Goal: Task Accomplishment & Management: Manage account settings

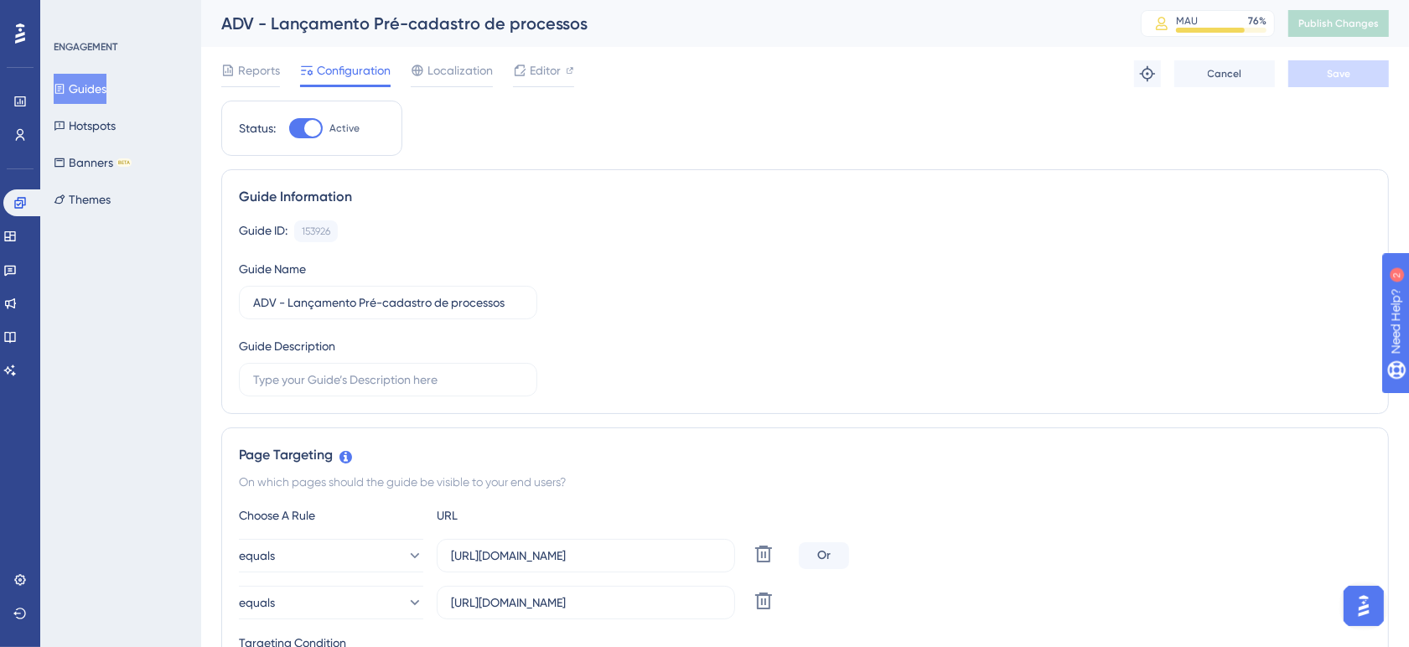
click at [672, 210] on div "Guide Information Guide ID: 153926 Copy Guide Name ADV - Lançamento Pré-cadastr…" at bounding box center [805, 291] width 1168 height 245
click at [614, 198] on div "Guide Information" at bounding box center [805, 197] width 1132 height 20
click at [106, 82] on button "Guides" at bounding box center [80, 89] width 53 height 30
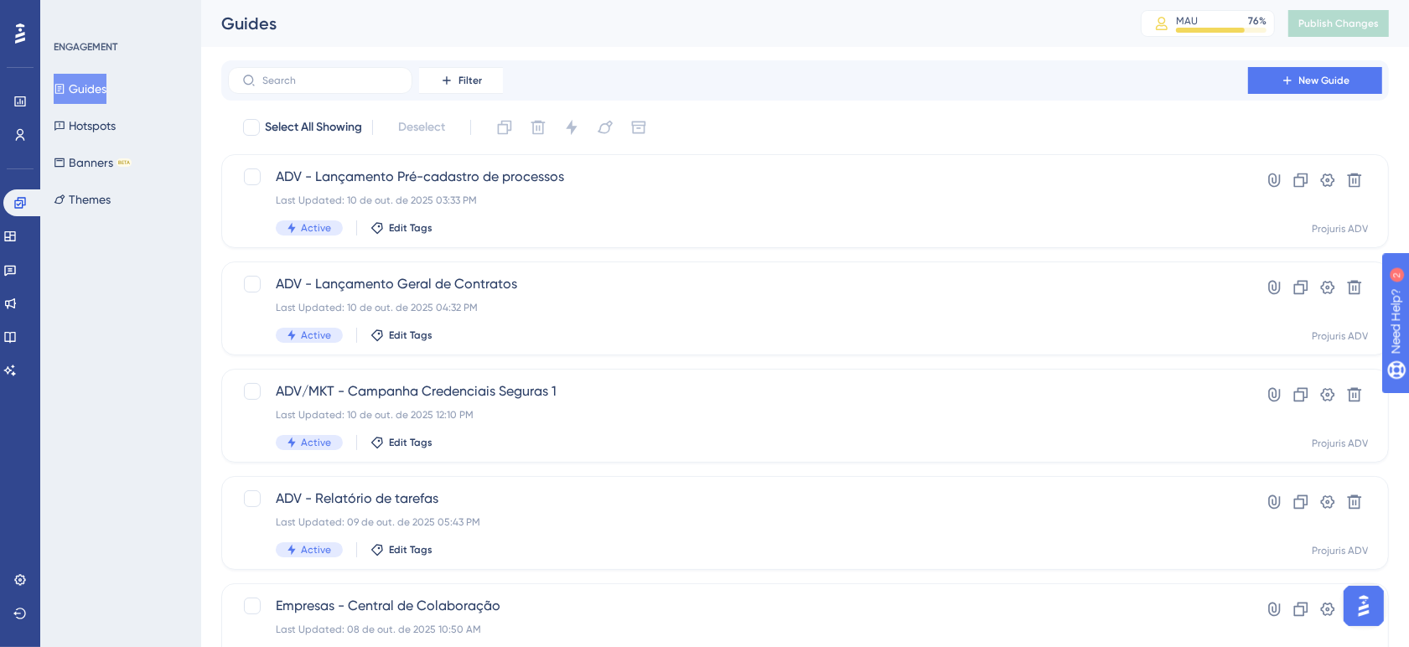
click at [819, 70] on div "Filter New Guide" at bounding box center [805, 80] width 1154 height 27
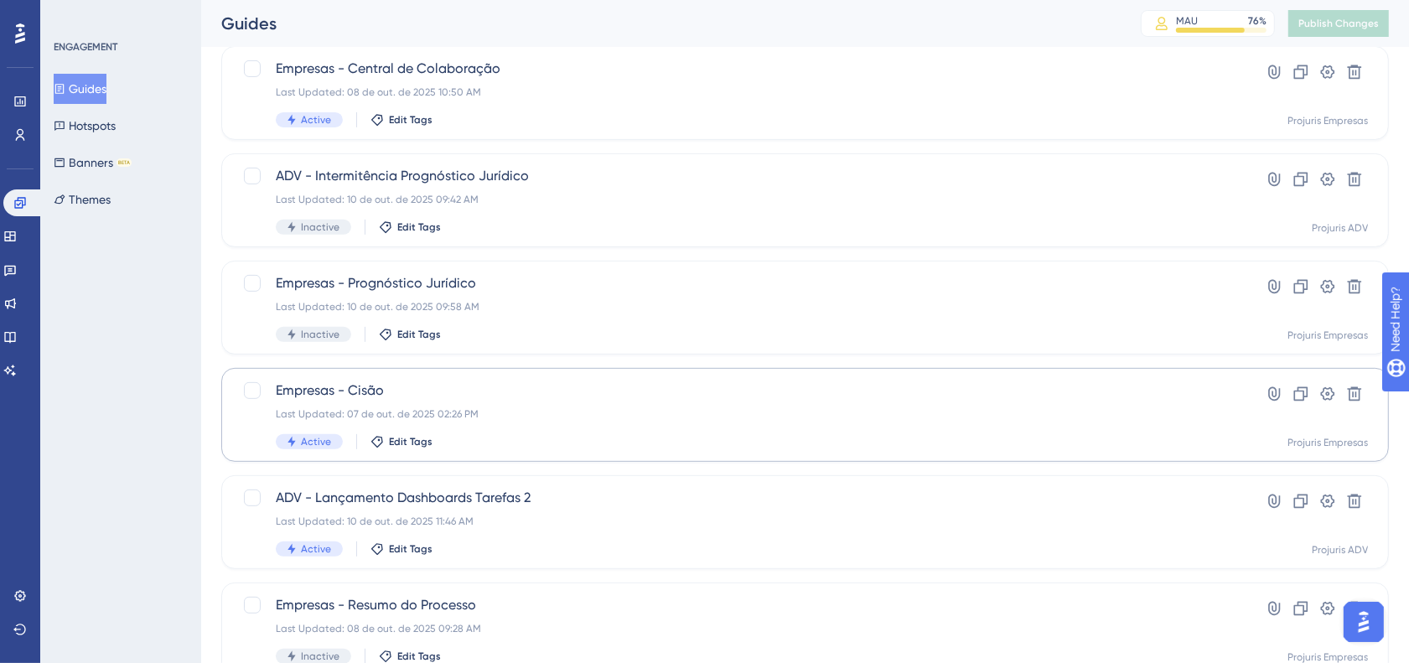
scroll to position [637, 0]
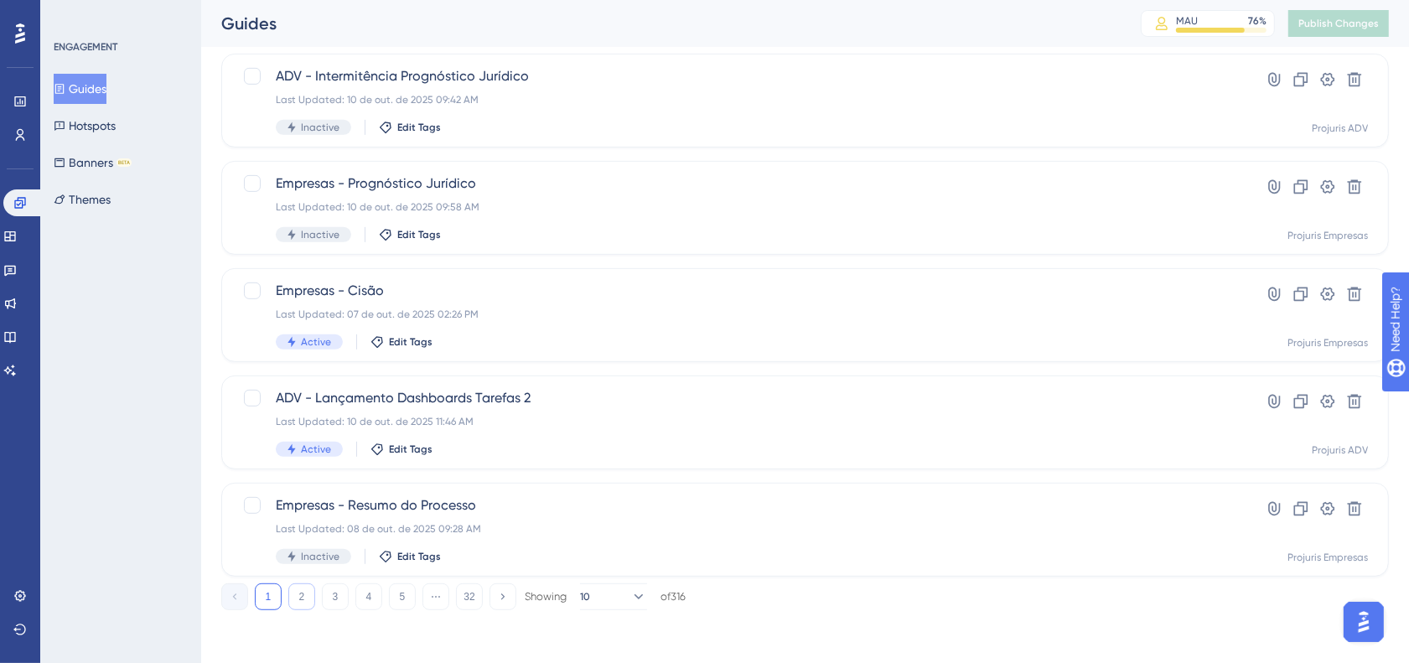
click at [302, 599] on button "2" at bounding box center [301, 596] width 27 height 27
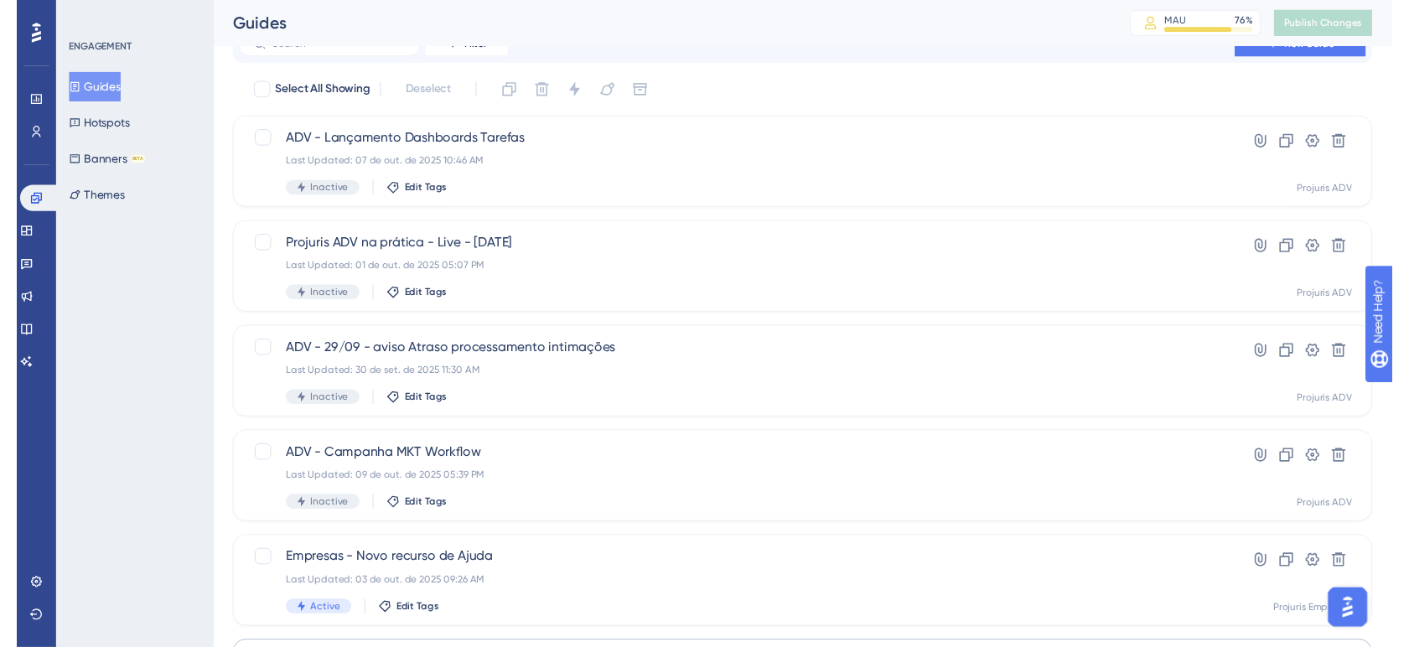
scroll to position [0, 0]
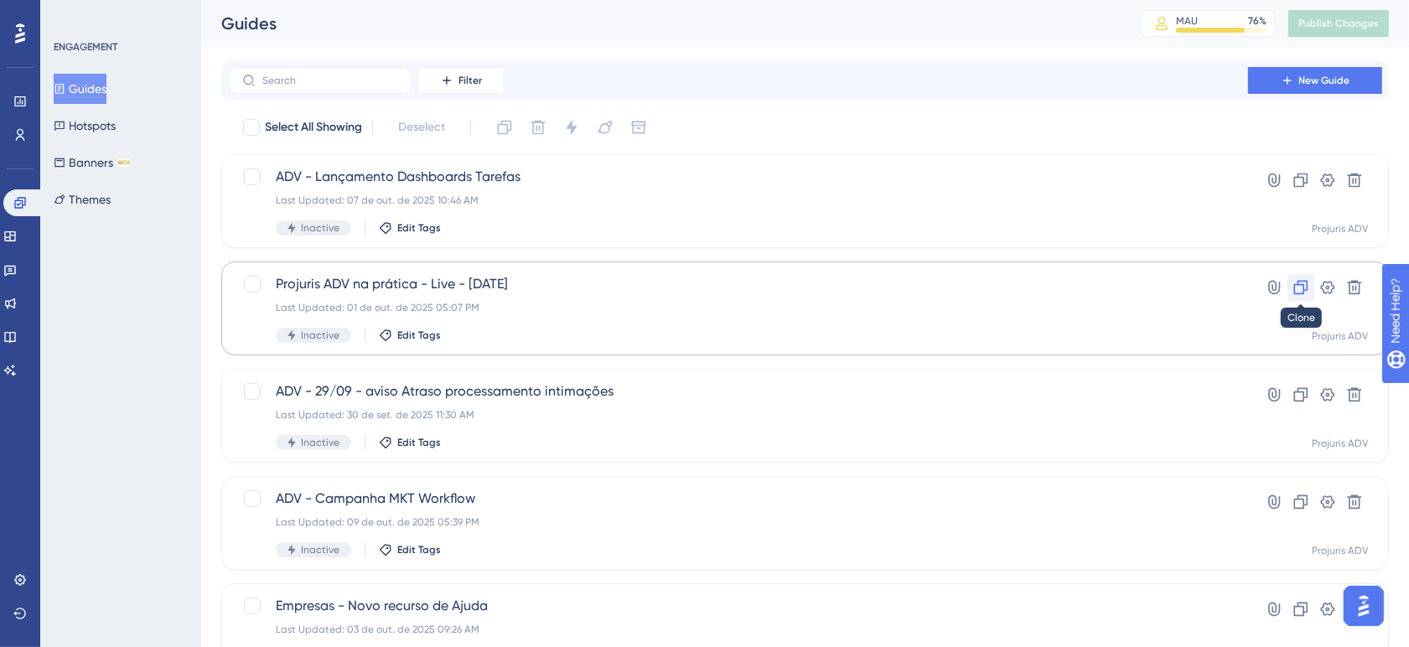
click at [1296, 290] on icon at bounding box center [1300, 287] width 17 height 17
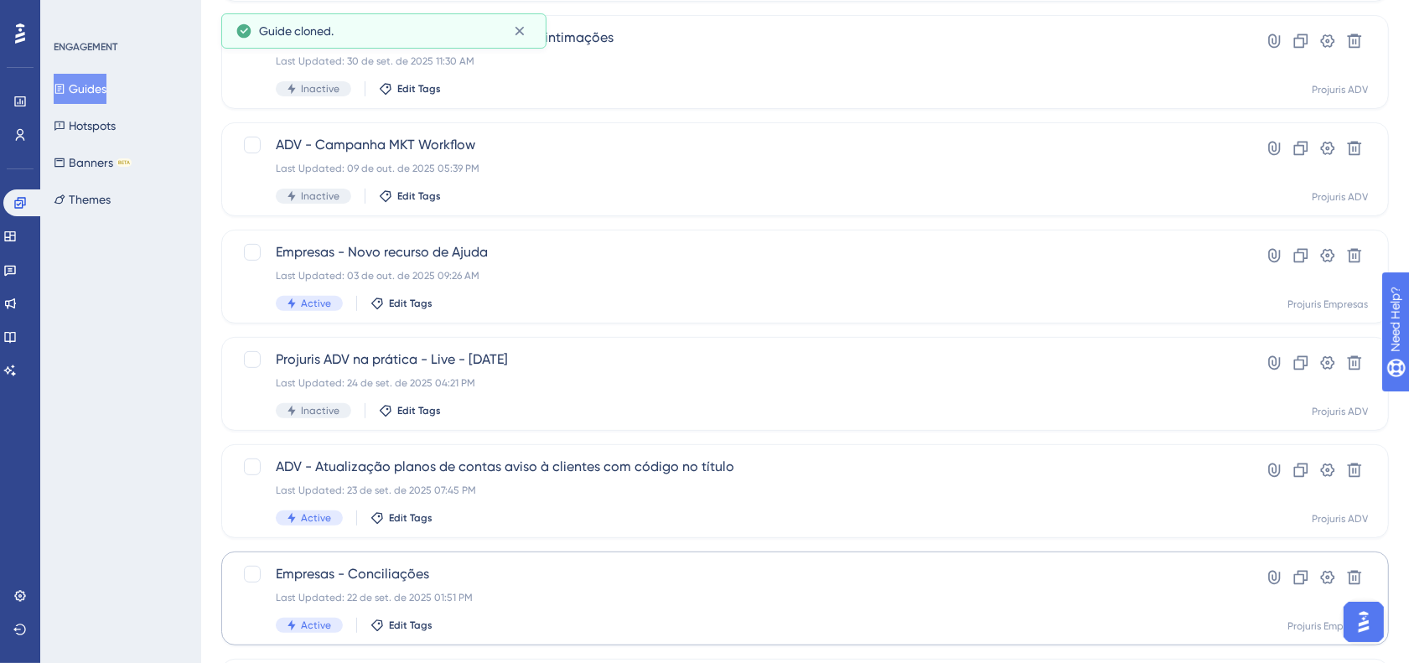
scroll to position [637, 0]
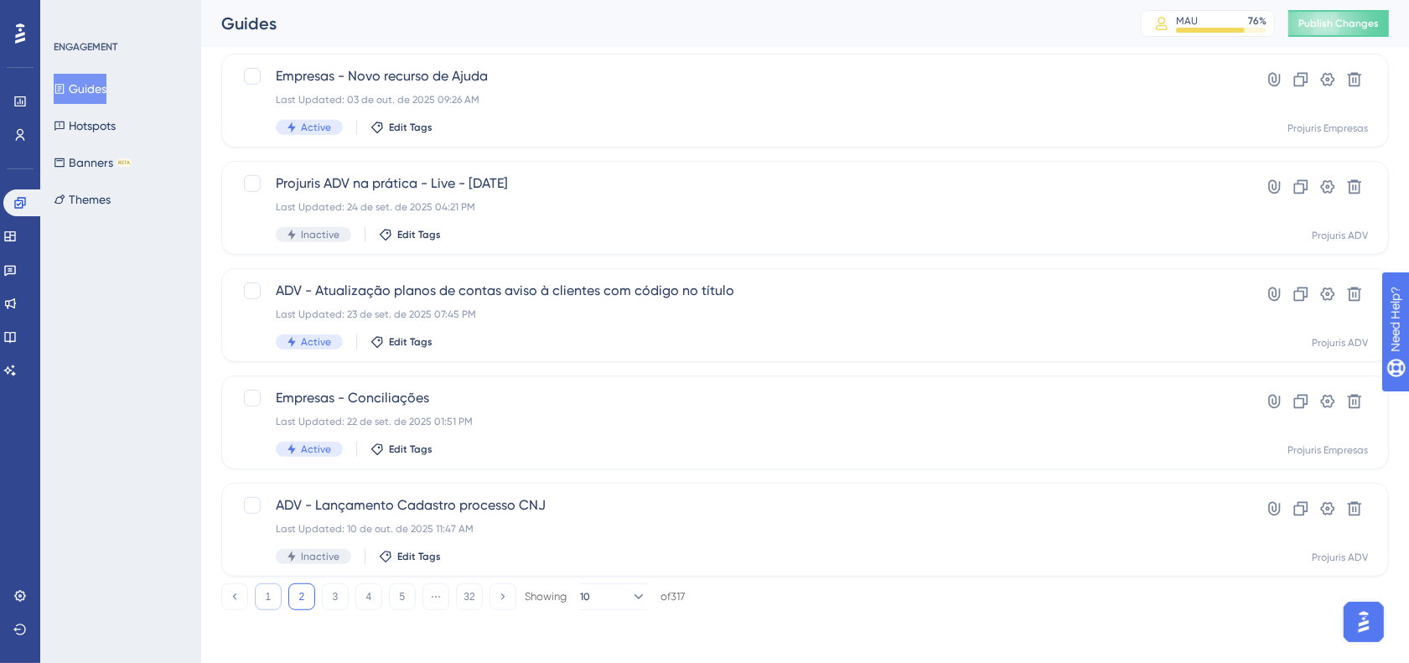
click at [272, 592] on button "1" at bounding box center [268, 596] width 27 height 27
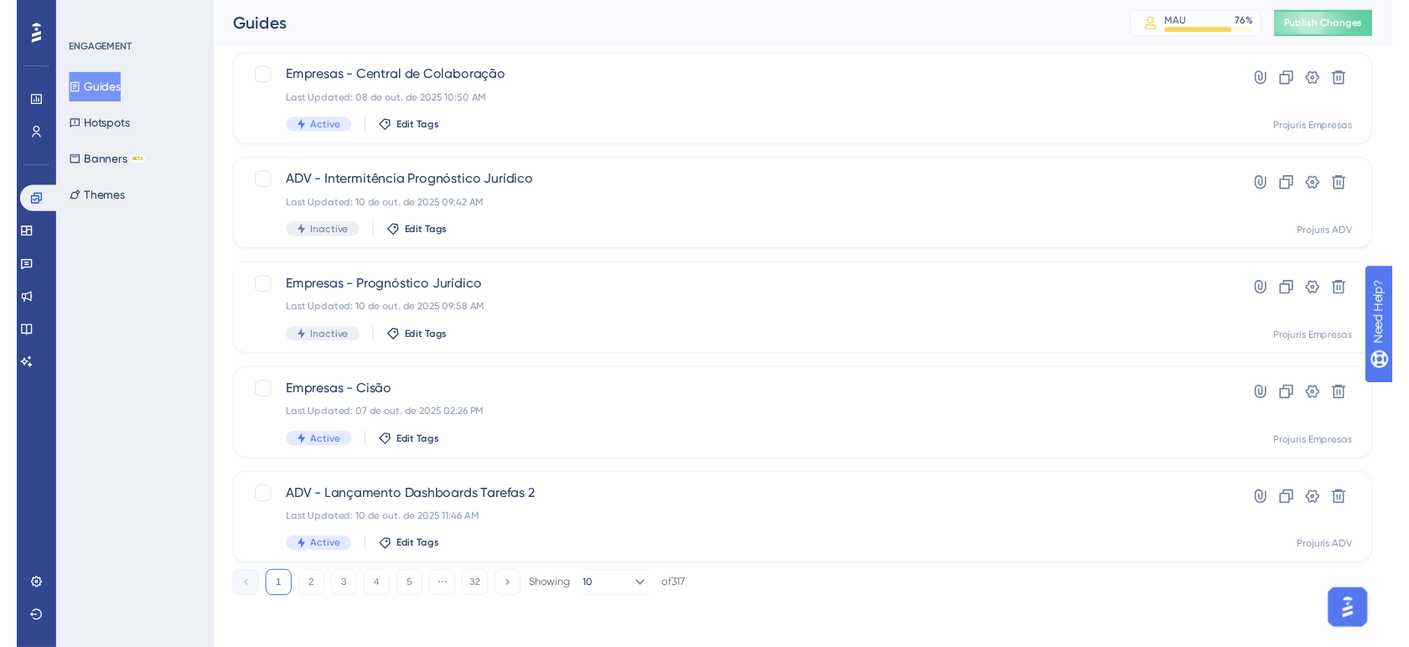
scroll to position [0, 0]
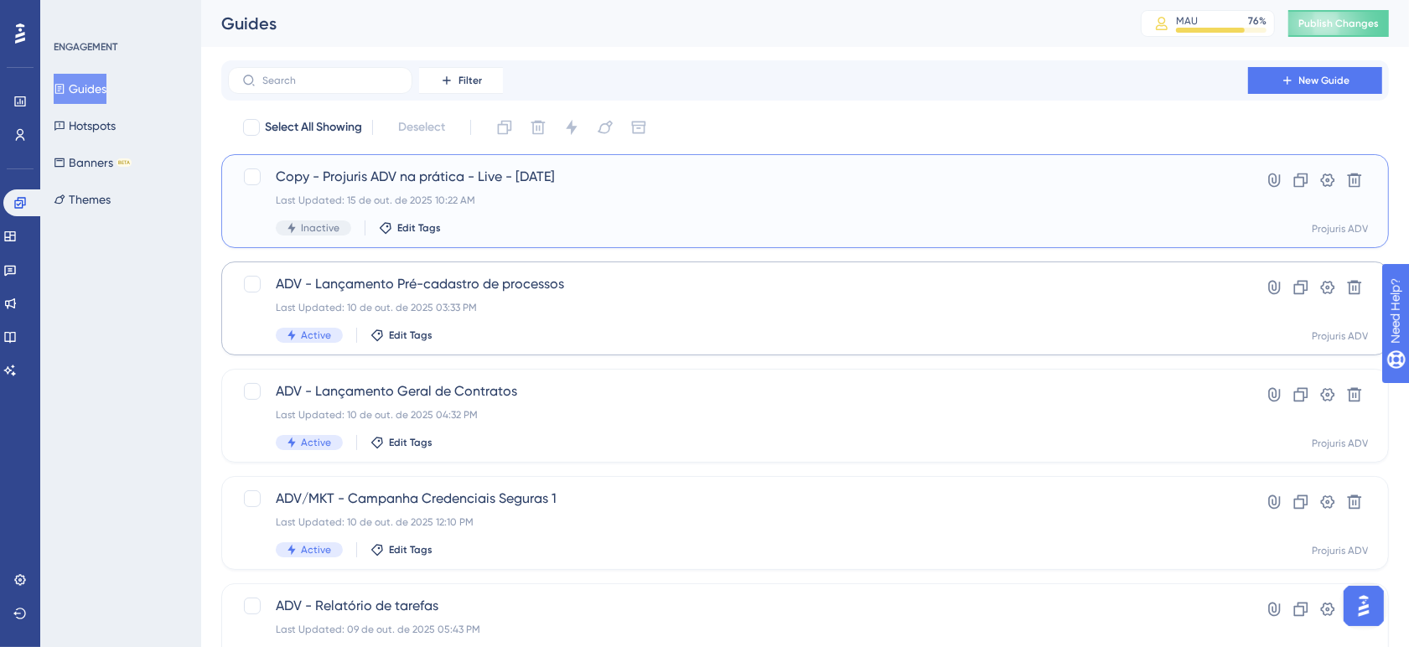
click at [945, 212] on div "Copy - Projuris ADV na prática - Live - [DATE] Last Updated: 15 de out. de 2025…" at bounding box center [738, 201] width 924 height 69
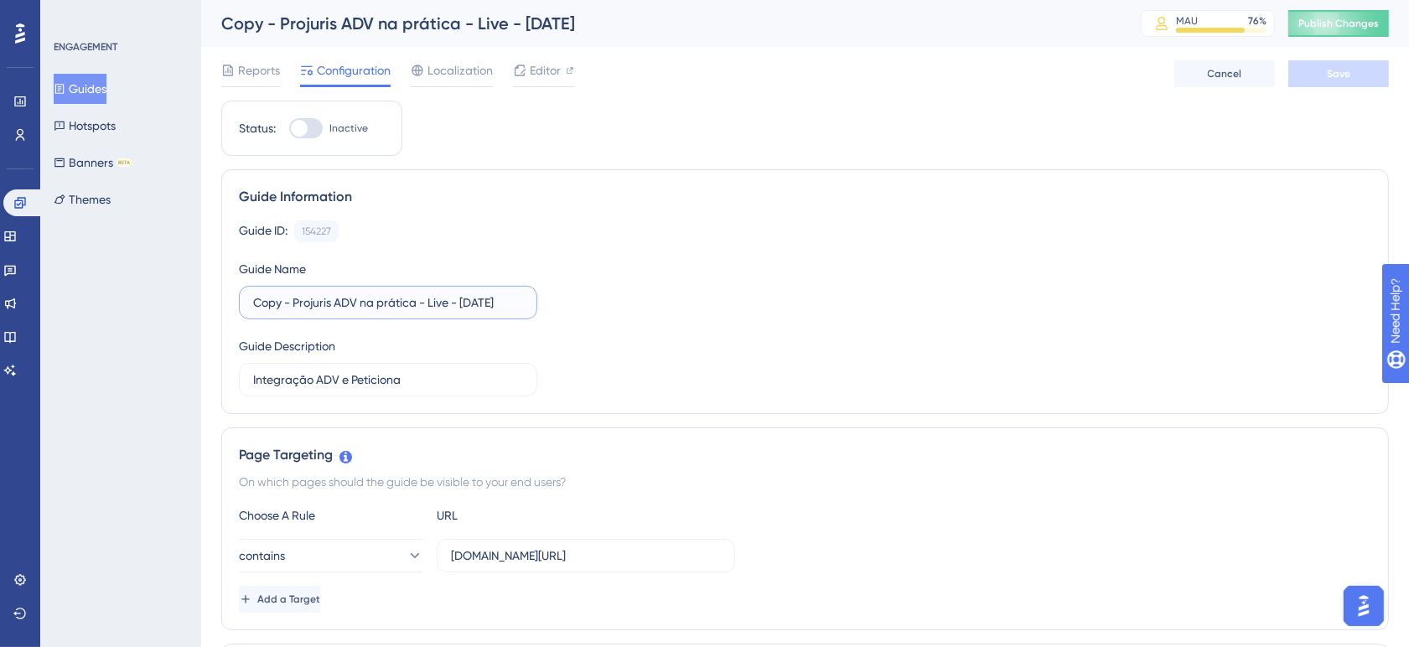
drag, startPoint x: 294, startPoint y: 299, endPoint x: 109, endPoint y: 299, distance: 185.2
click at [430, 306] on input "Projuris ADV na prática - Live - [DATE]" at bounding box center [388, 302] width 270 height 18
type input "Projuris ADV na prática - Live - [DATE]"
drag, startPoint x: 289, startPoint y: 302, endPoint x: 223, endPoint y: 308, distance: 66.5
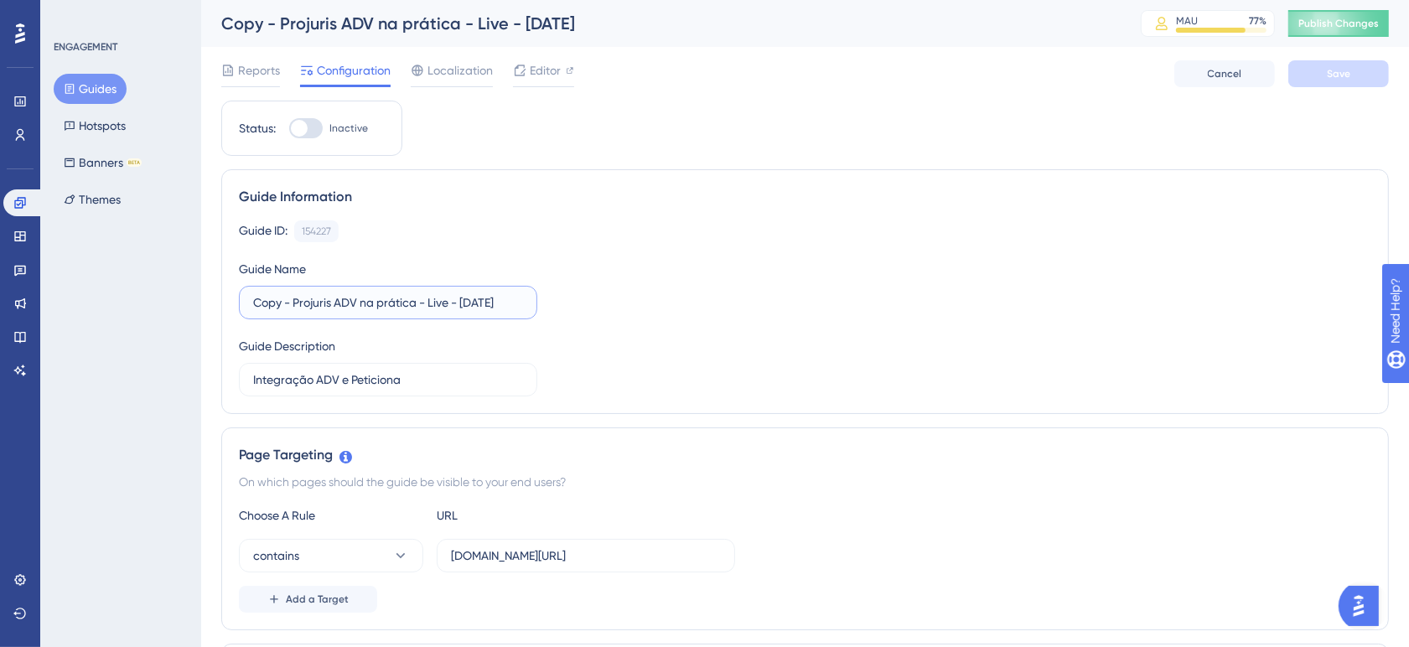
click at [223, 308] on div "Guide Information Guide ID: 154227 Copy Guide Name Copy - Projuris ADV na práti…" at bounding box center [805, 291] width 1168 height 245
type input "Projuris ADV na prática - Live - 15-10-2025"
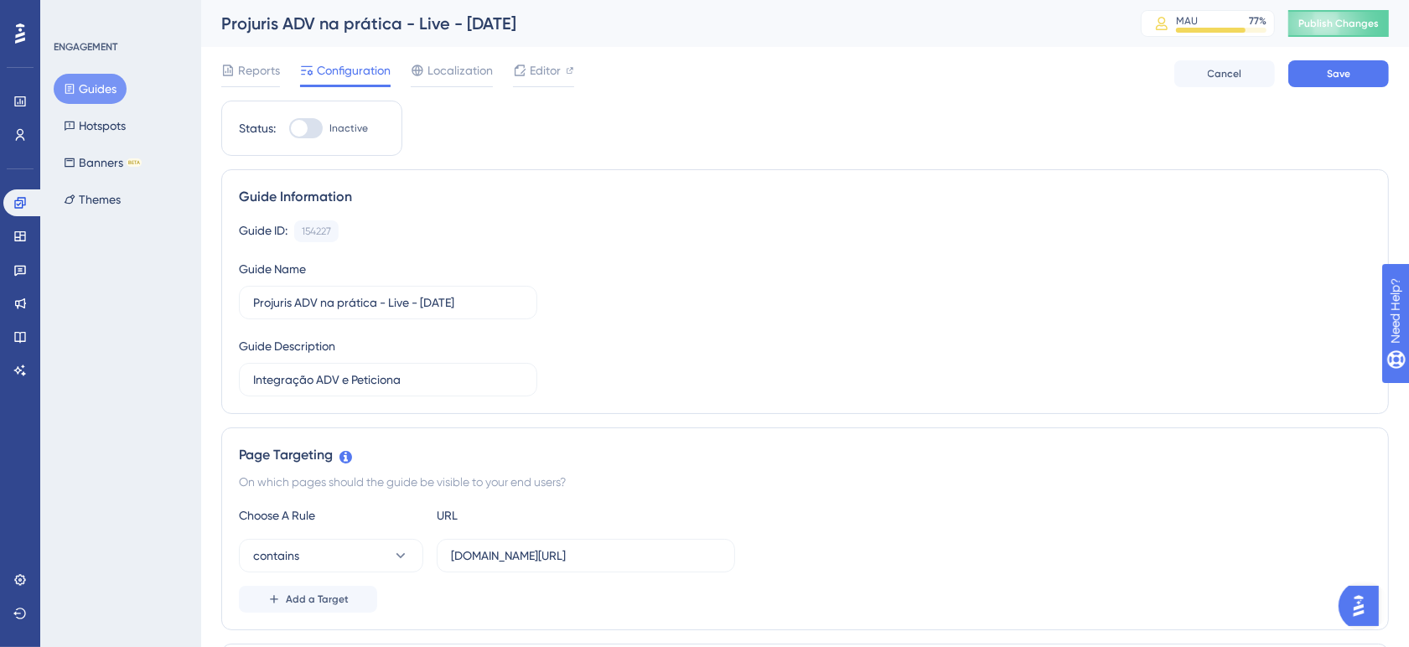
click at [898, 333] on div "Guide ID: 154227 Copy Guide Name Projuris ADV na prática - Live - 15-10-2025 Gu…" at bounding box center [805, 308] width 1132 height 176
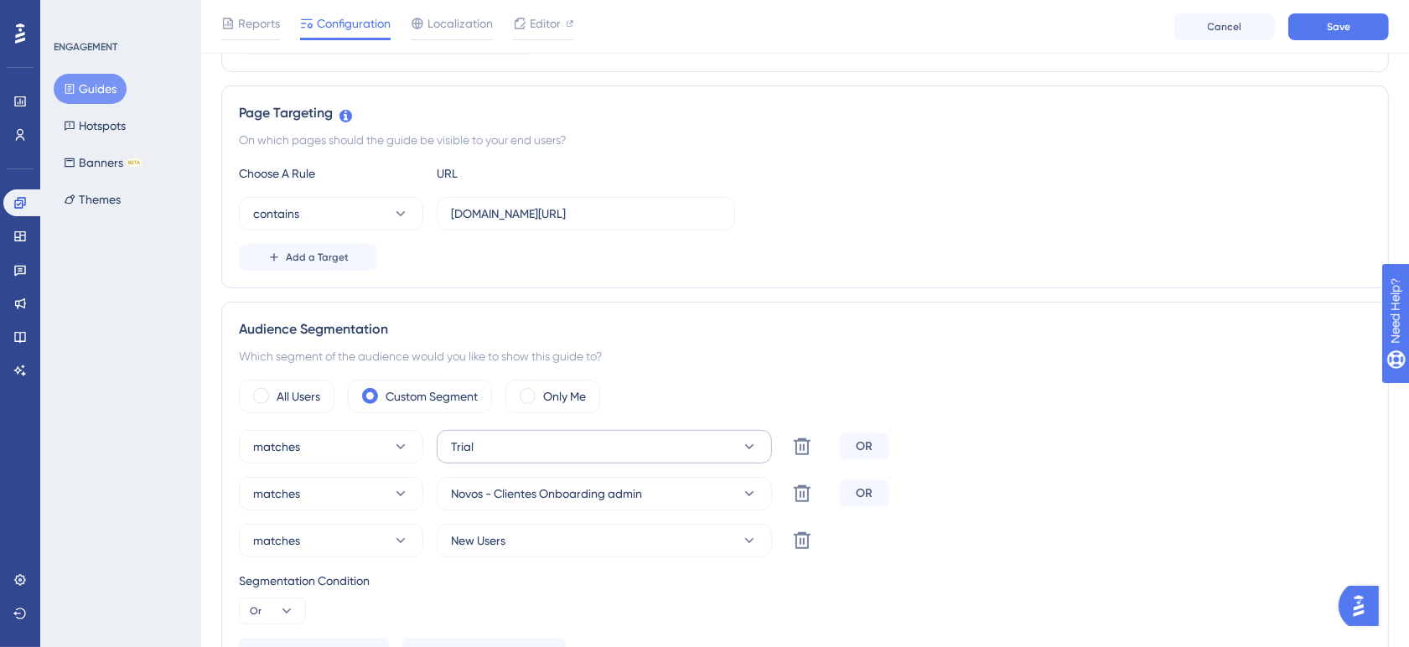
scroll to position [419, 0]
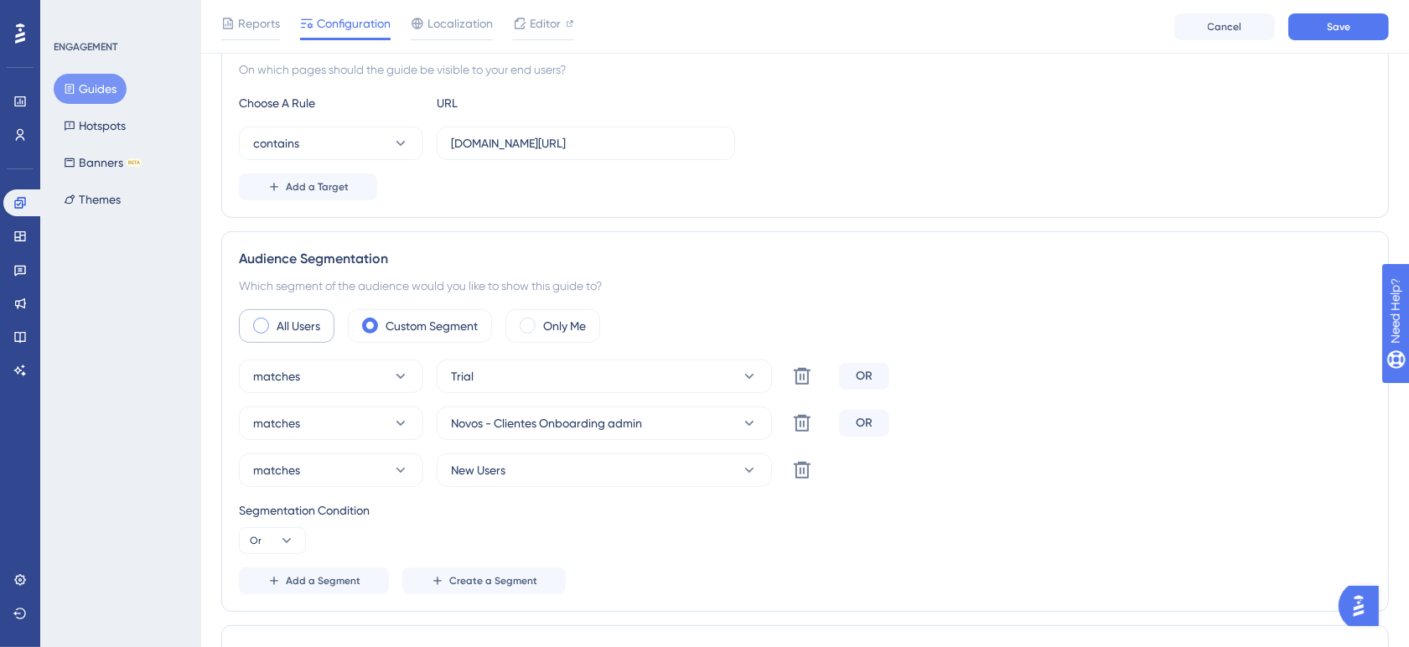
click at [296, 325] on label "All Users" at bounding box center [299, 326] width 44 height 20
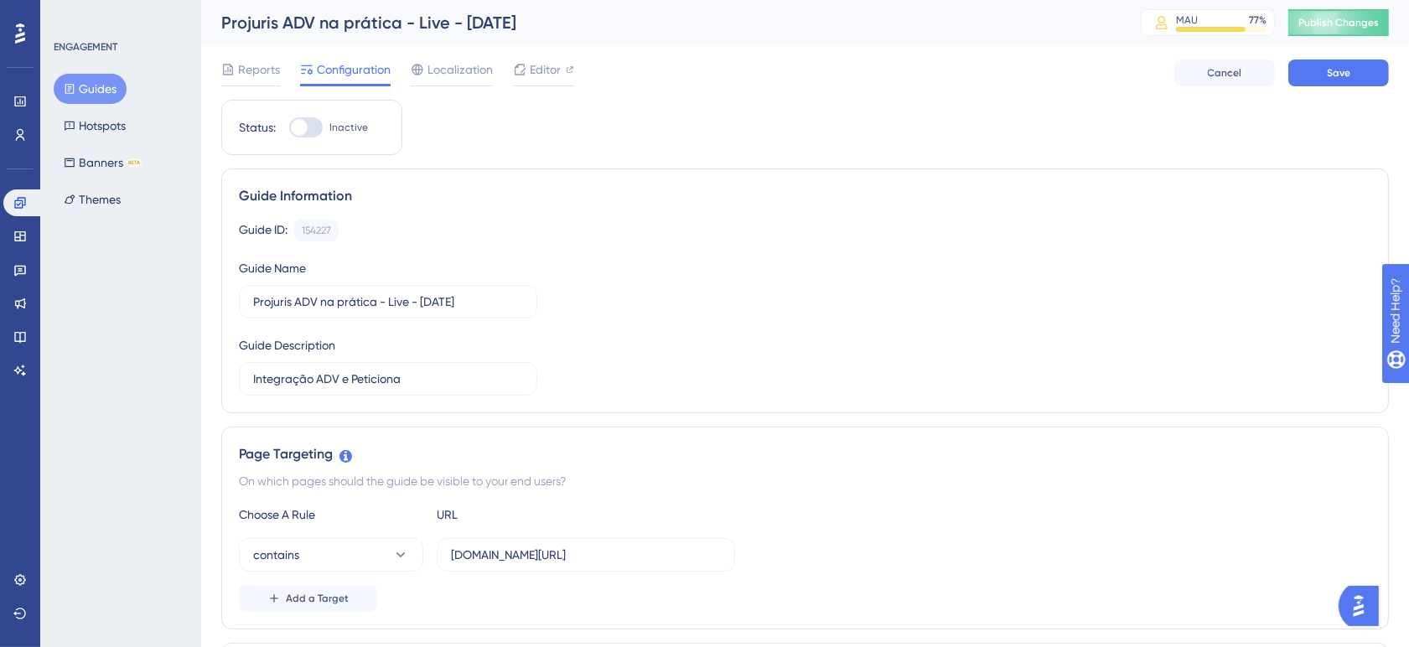
scroll to position [0, 0]
click at [1348, 77] on span "Save" at bounding box center [1338, 73] width 23 height 13
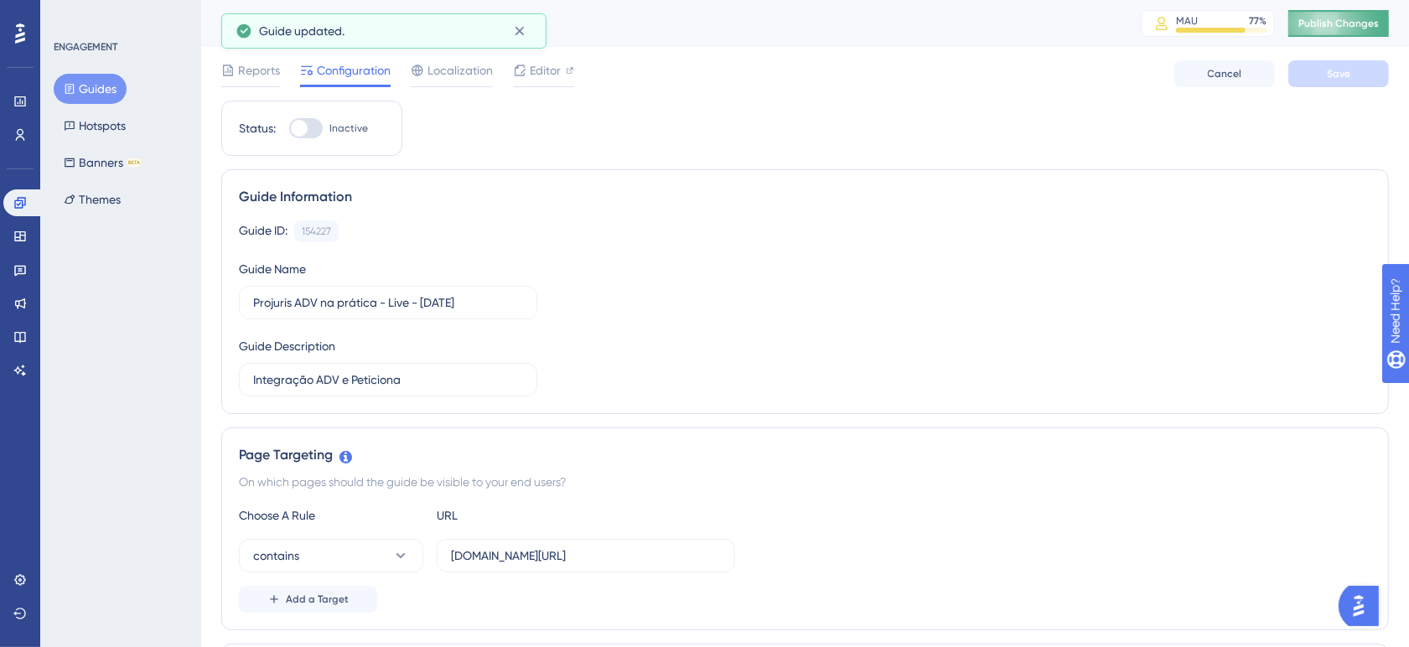
click at [1354, 23] on span "Publish Changes" at bounding box center [1338, 23] width 80 height 13
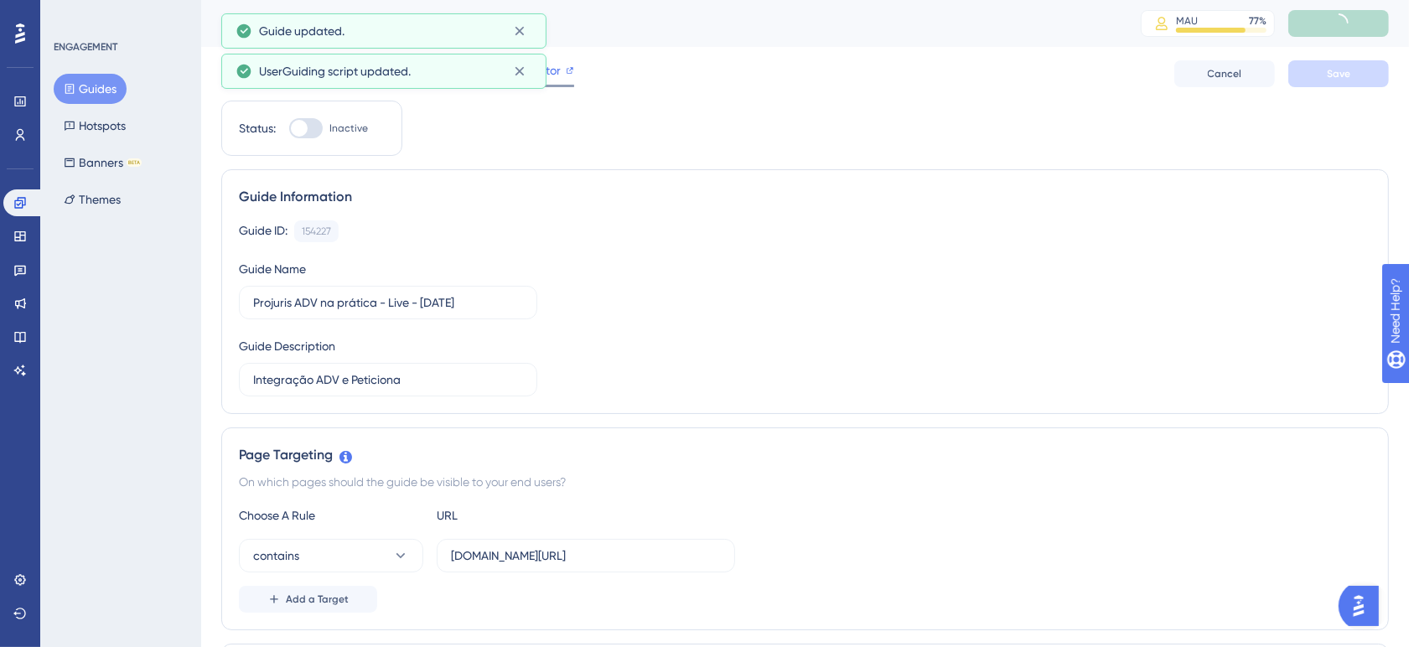
click at [562, 80] on div "Editor" at bounding box center [543, 70] width 61 height 20
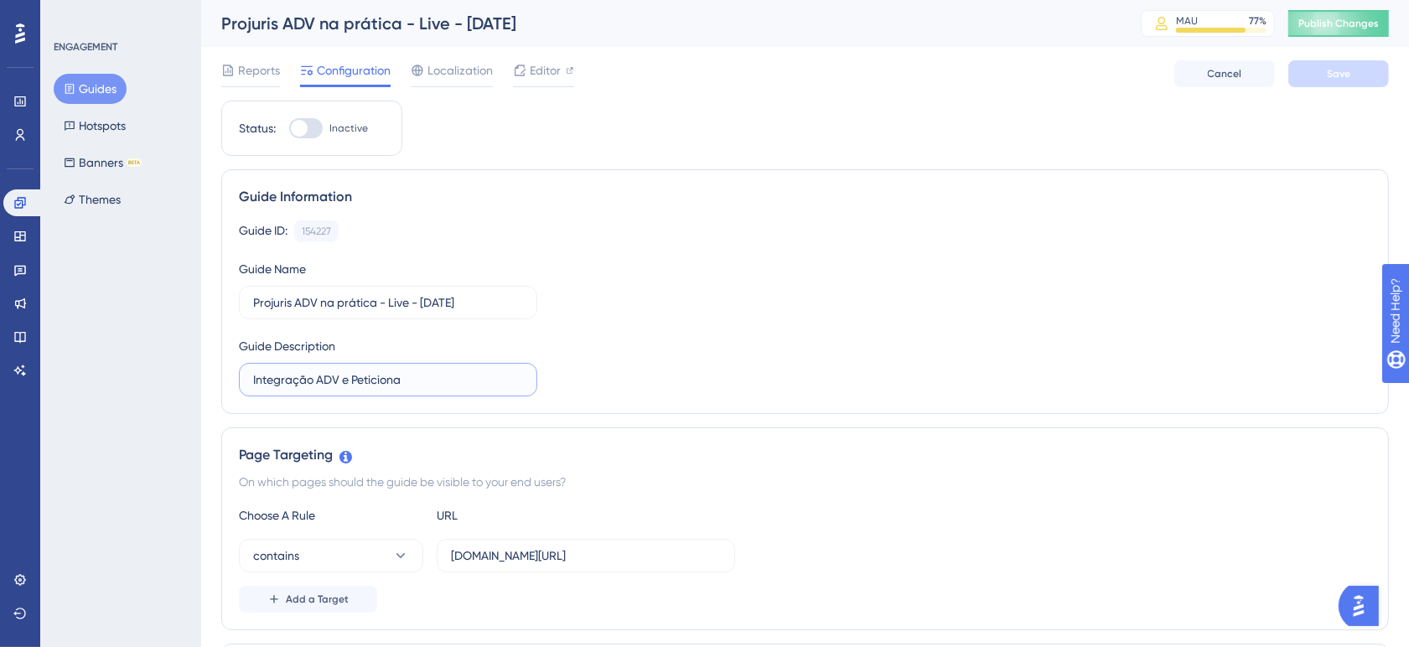
drag, startPoint x: 432, startPoint y: 377, endPoint x: 231, endPoint y: 377, distance: 200.3
click at [231, 377] on div "Guide Information Guide ID: 154227 Copy Guide Name Projuris ADV na prática - Li…" at bounding box center [805, 291] width 1168 height 245
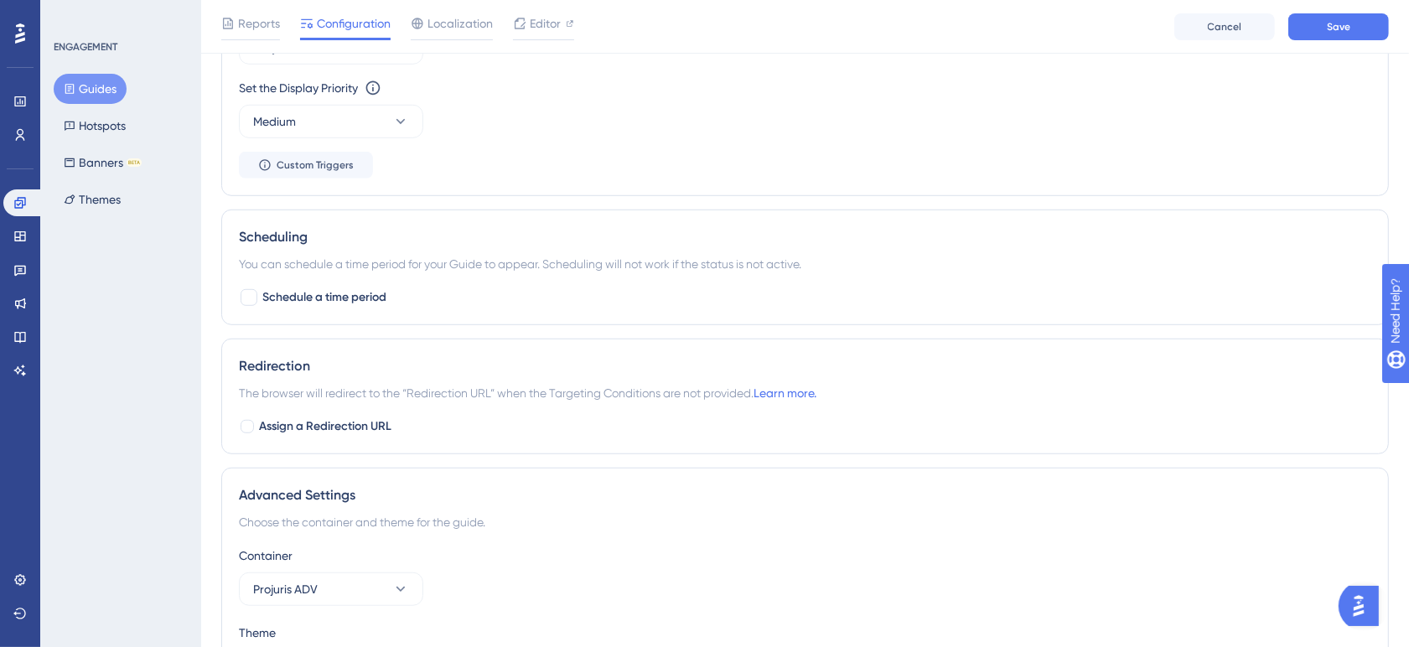
scroll to position [908, 0]
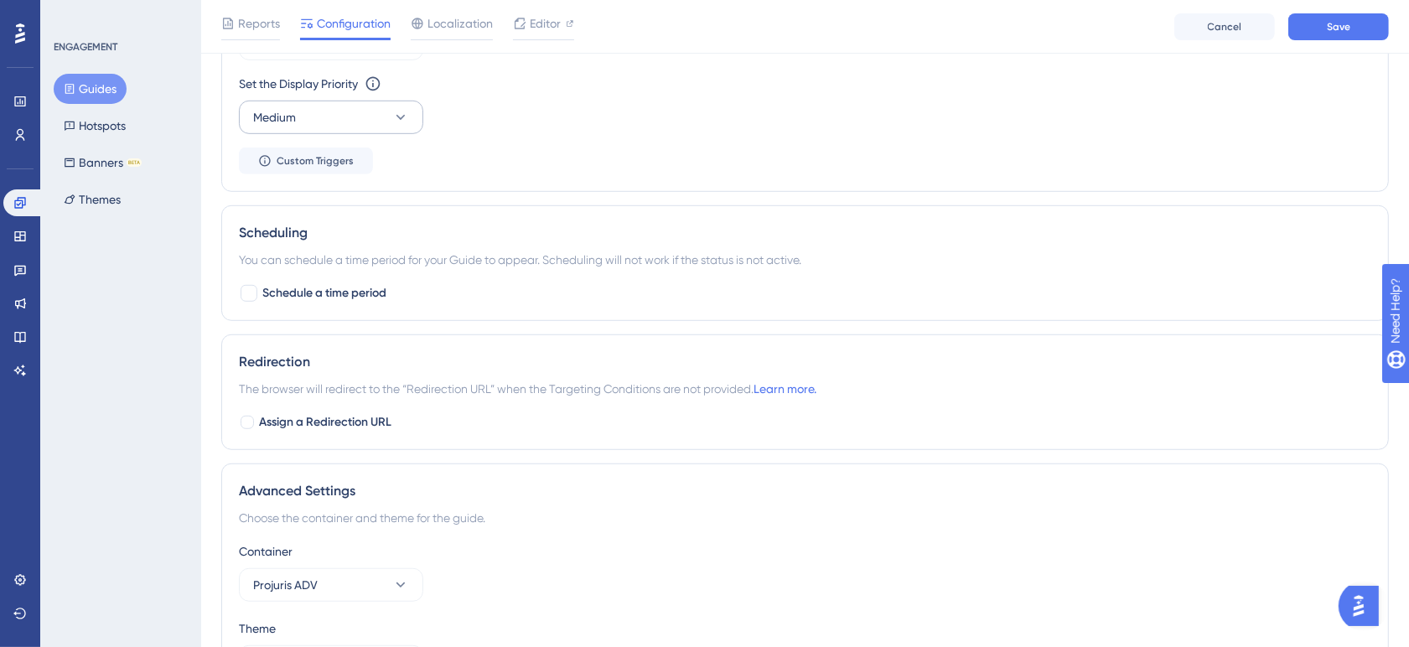
type input "Novo Módulo de Contratos"
click at [398, 126] on icon at bounding box center [400, 117] width 17 height 17
click at [355, 265] on div "Highest Highest" at bounding box center [331, 269] width 136 height 34
drag, startPoint x: 575, startPoint y: 318, endPoint x: 623, endPoint y: 324, distance: 48.1
click at [576, 318] on div "Scheduling You can schedule a time period for your Guide to appear. Scheduling …" at bounding box center [805, 263] width 1168 height 116
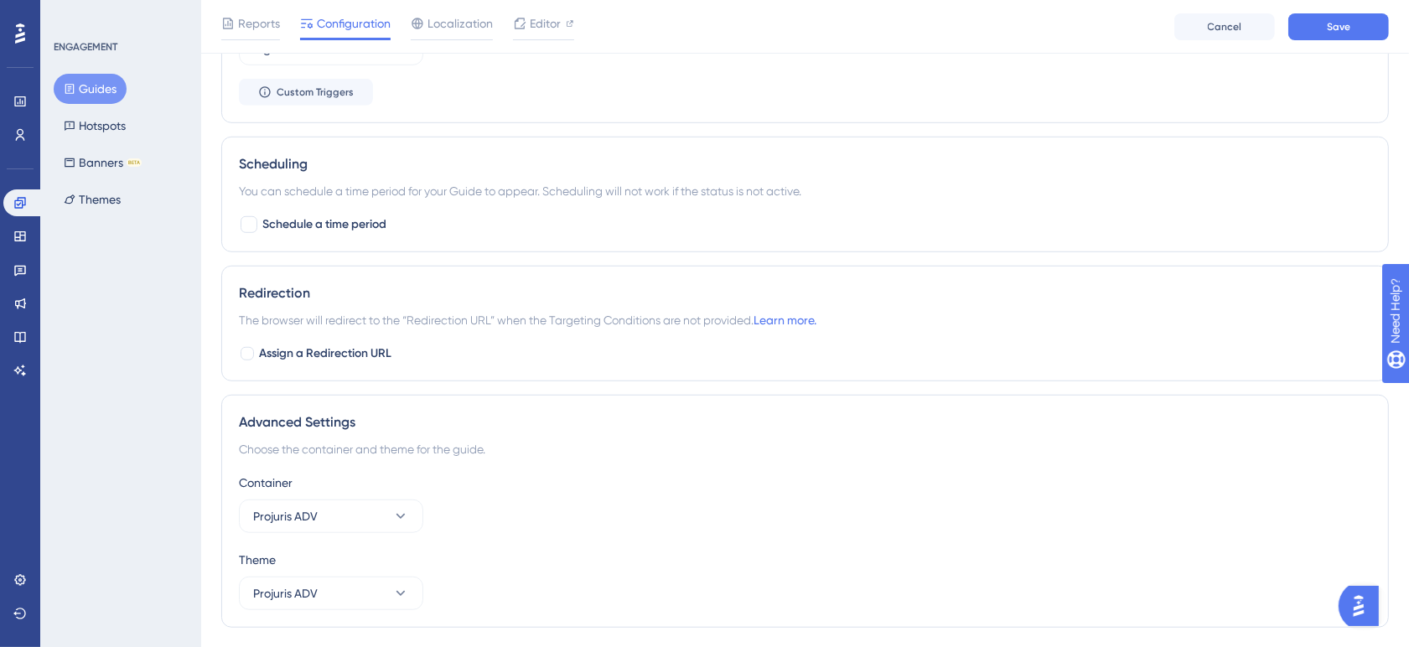
scroll to position [977, 0]
click at [264, 224] on span "Schedule a time period" at bounding box center [324, 224] width 124 height 20
checkbox input "true"
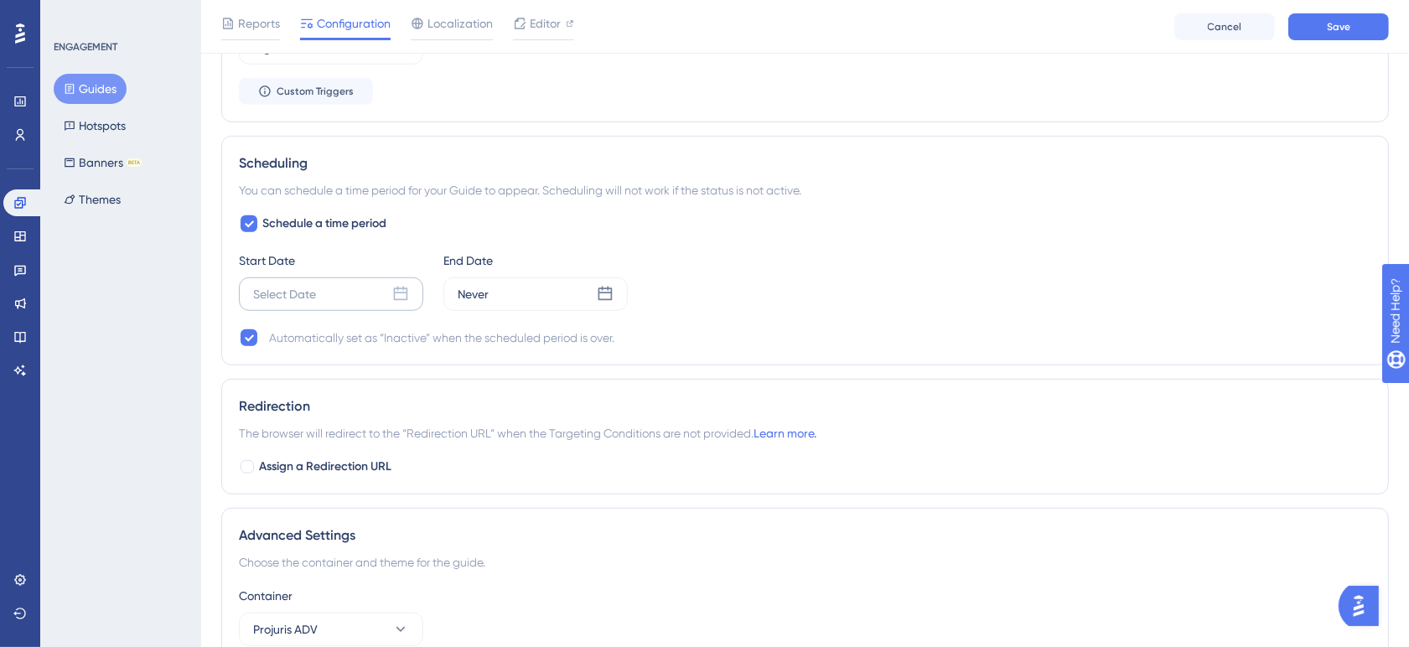
drag, startPoint x: 299, startPoint y: 299, endPoint x: 308, endPoint y: 300, distance: 9.3
click at [300, 299] on div "Select Date" at bounding box center [284, 294] width 63 height 20
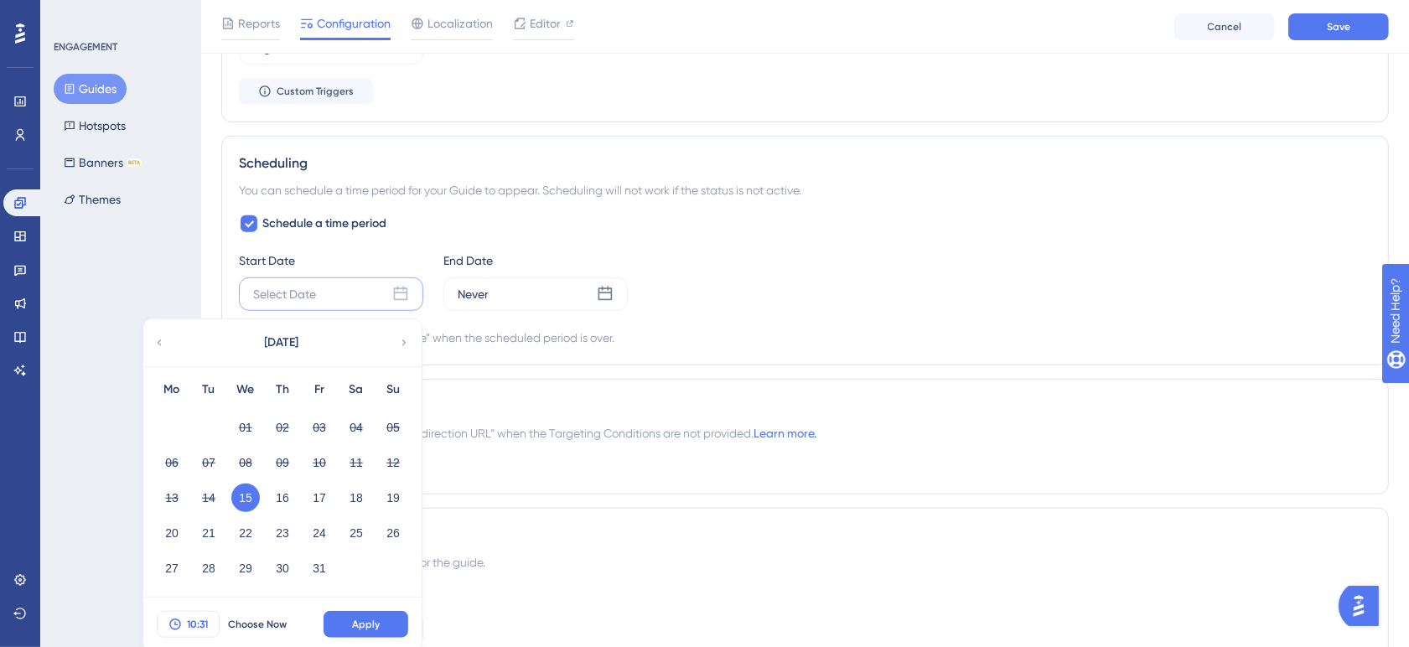
click at [194, 629] on span "10:31" at bounding box center [197, 624] width 21 height 13
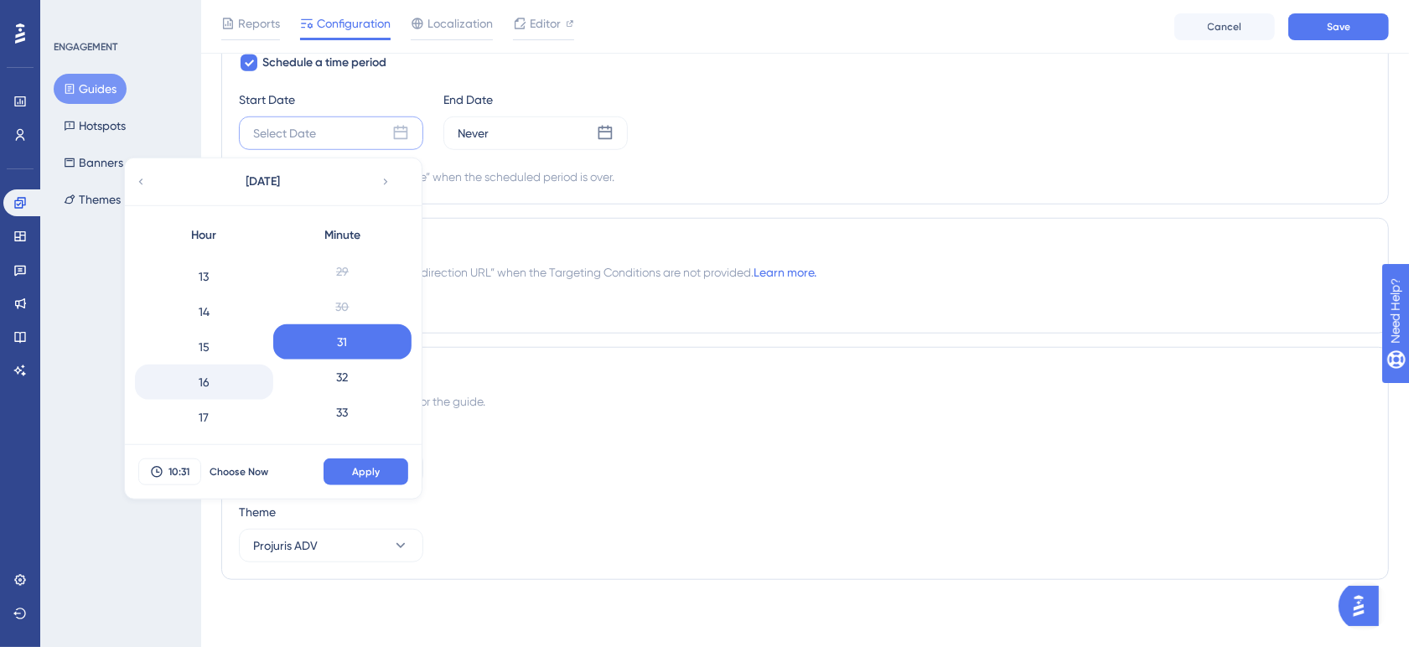
scroll to position [419, 0]
click at [228, 307] on div "13" at bounding box center [204, 308] width 138 height 35
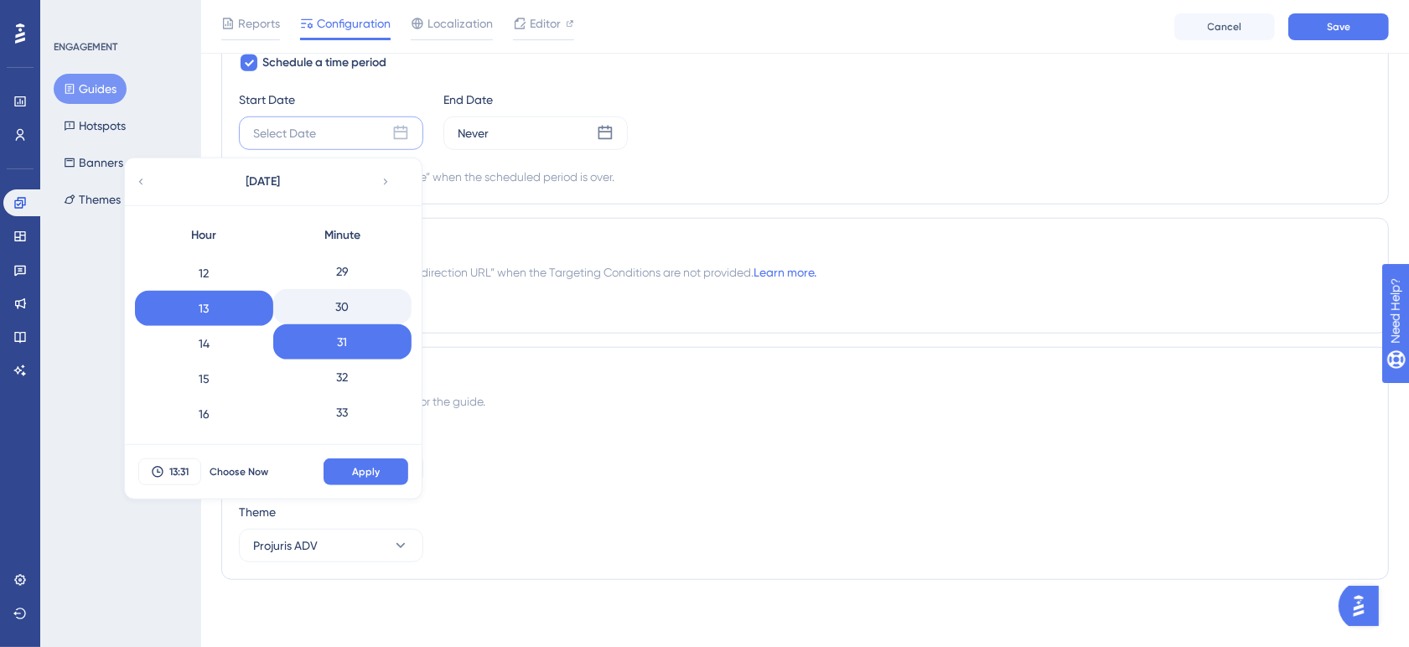
click at [370, 314] on div "30" at bounding box center [342, 306] width 138 height 35
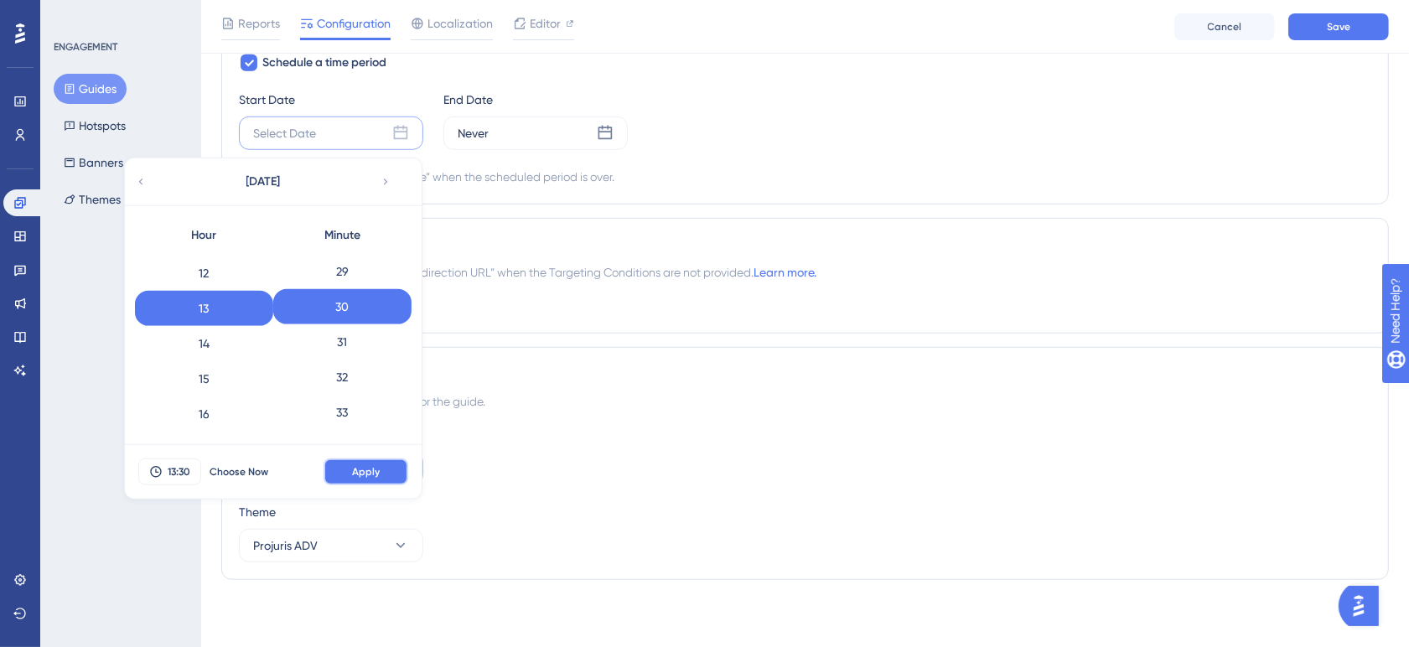
click at [383, 470] on button "Apply" at bounding box center [366, 471] width 85 height 27
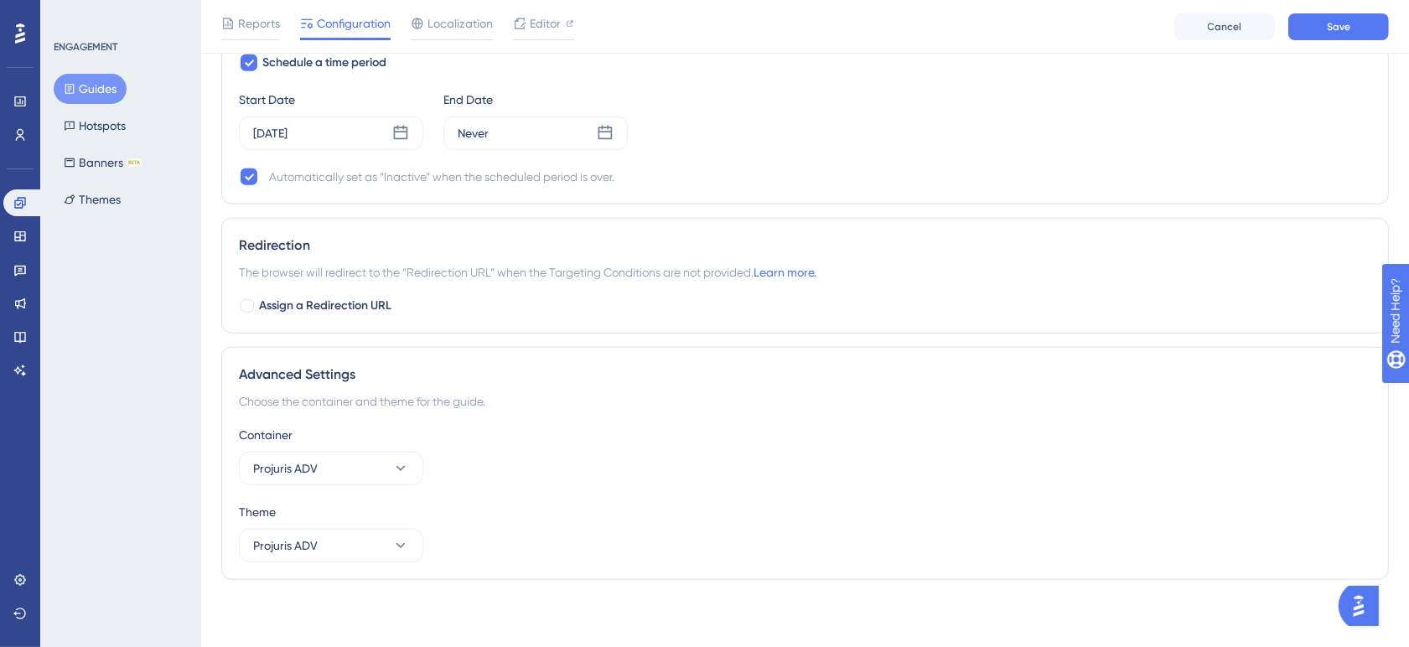
click at [557, 153] on div "Schedule a time period Start Date Oct 15 2025 End Date Never Automatically set …" at bounding box center [805, 120] width 1132 height 134
click at [549, 147] on div "Never" at bounding box center [535, 134] width 184 height 34
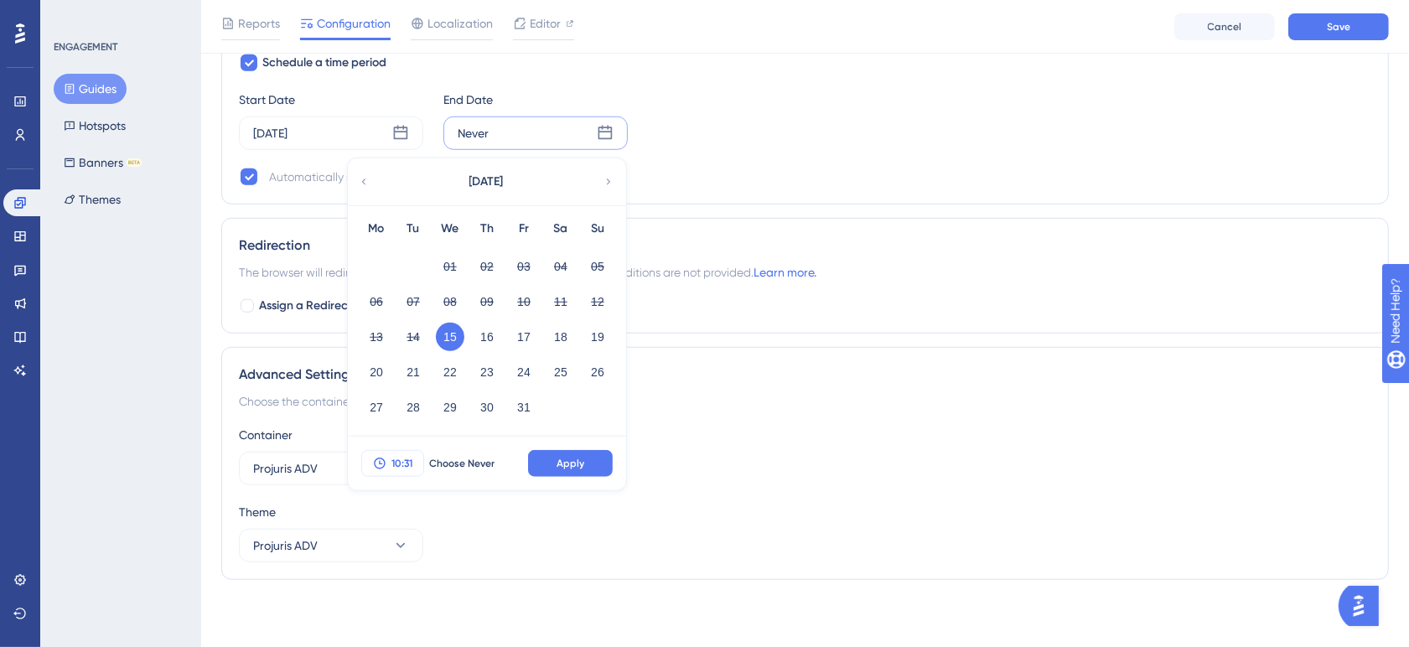
click at [394, 457] on span "10:31" at bounding box center [401, 463] width 21 height 13
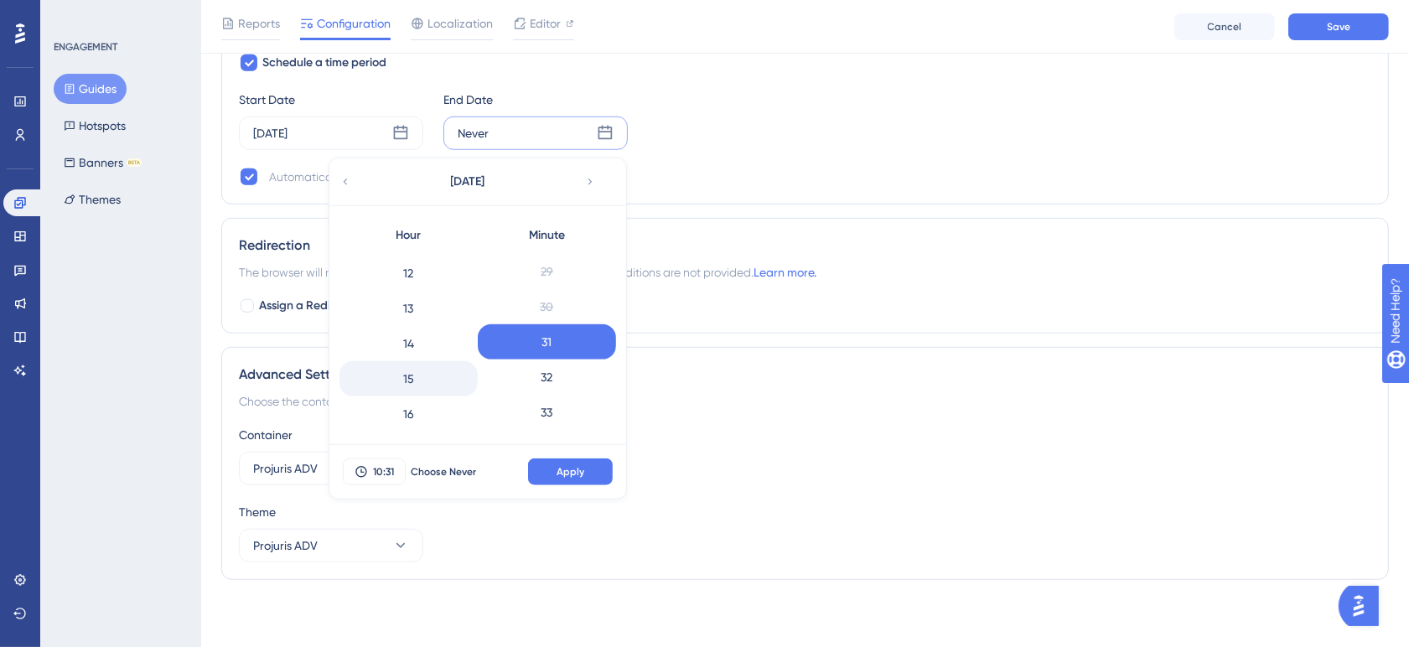
click at [432, 370] on div "15" at bounding box center [408, 378] width 138 height 35
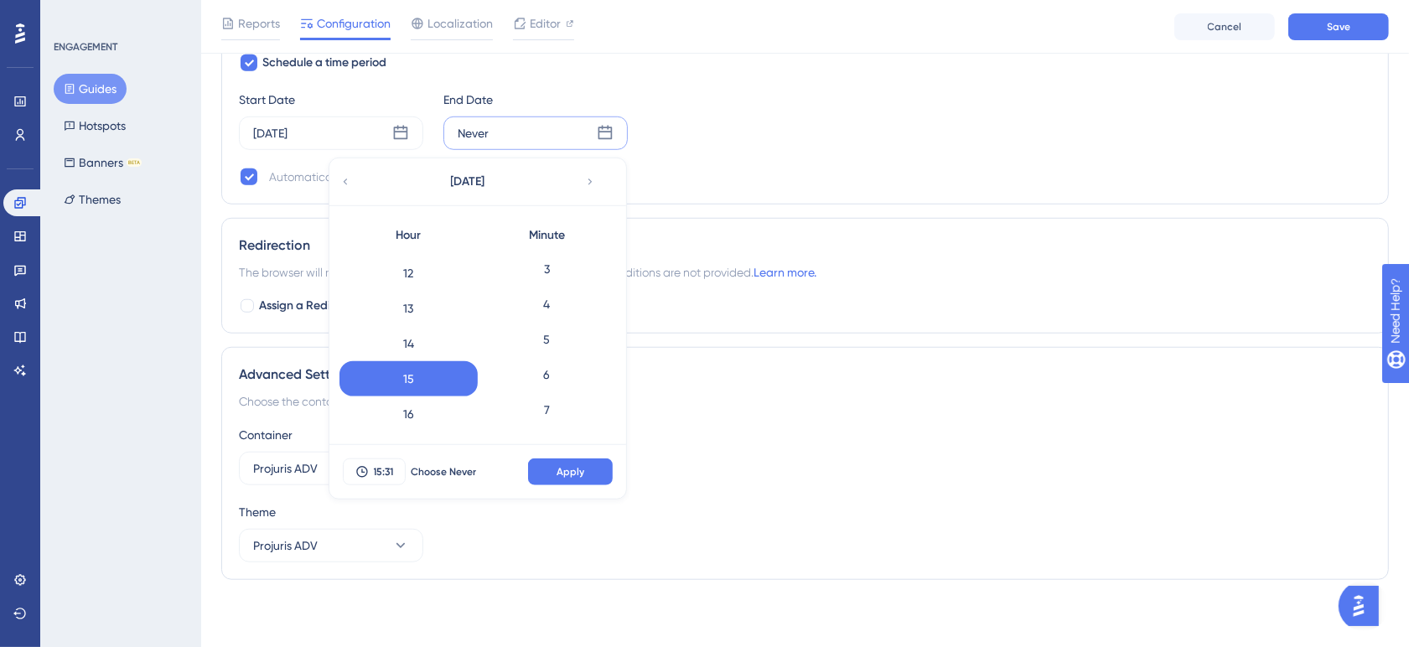
scroll to position [42, 0]
click at [546, 264] on div "1" at bounding box center [547, 263] width 138 height 35
click at [562, 472] on span "Apply" at bounding box center [571, 471] width 28 height 13
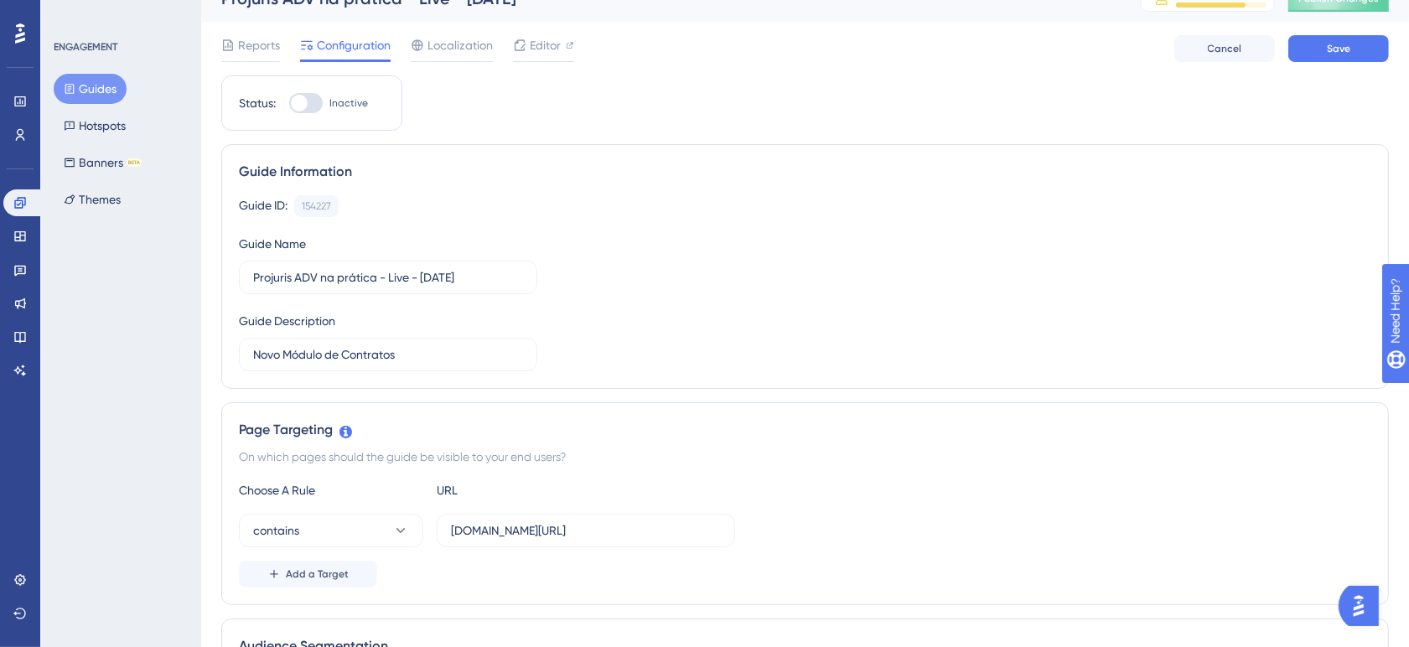
scroll to position [0, 0]
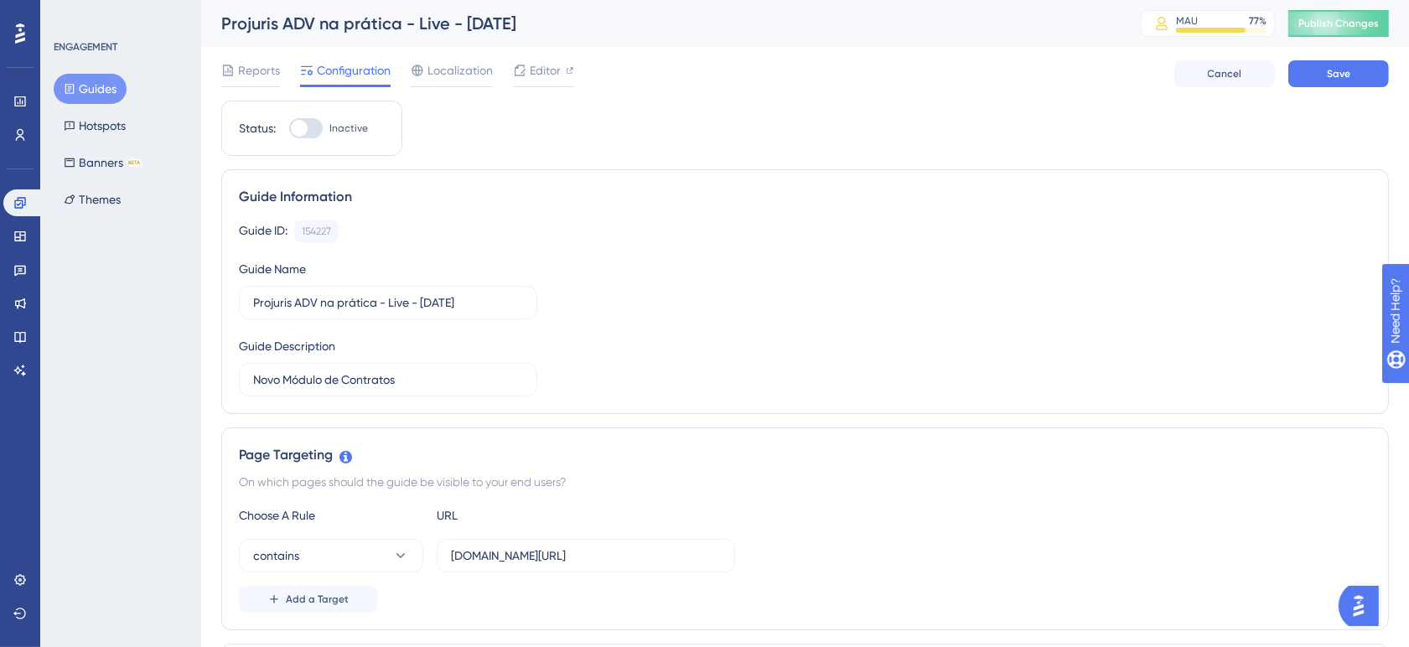
click at [296, 127] on div at bounding box center [299, 128] width 17 height 17
click at [289, 128] on input "Inactive" at bounding box center [288, 128] width 1 height 1
checkbox input "true"
click at [1322, 84] on button "Save" at bounding box center [1338, 73] width 101 height 27
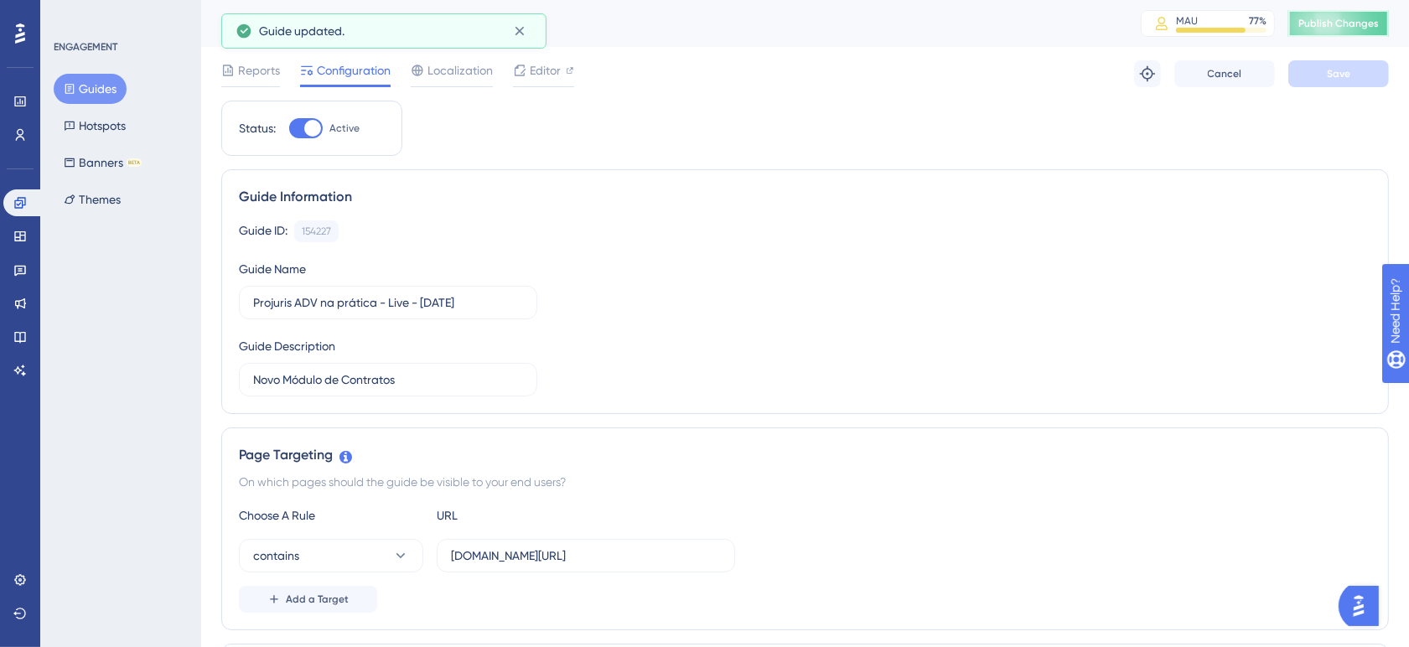
click at [1345, 29] on span "Publish Changes" at bounding box center [1338, 23] width 80 height 13
click at [843, 204] on div "Guide Information" at bounding box center [805, 197] width 1132 height 20
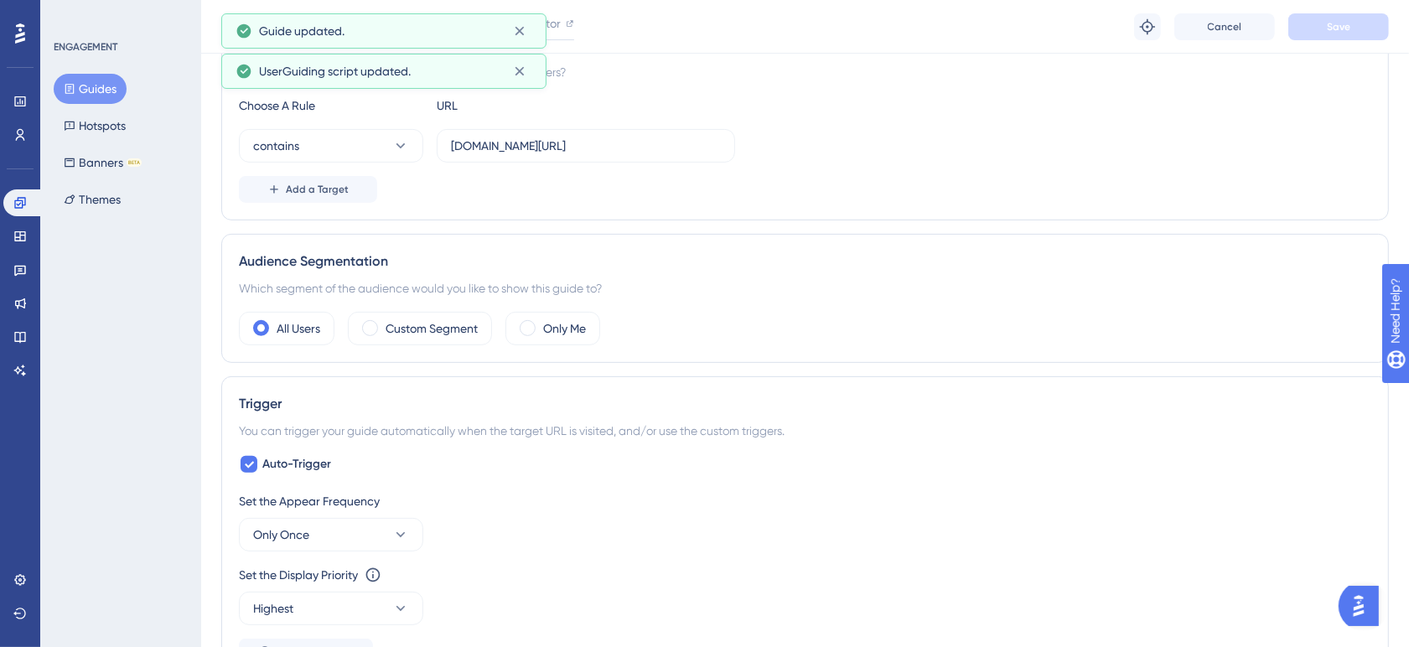
scroll to position [419, 0]
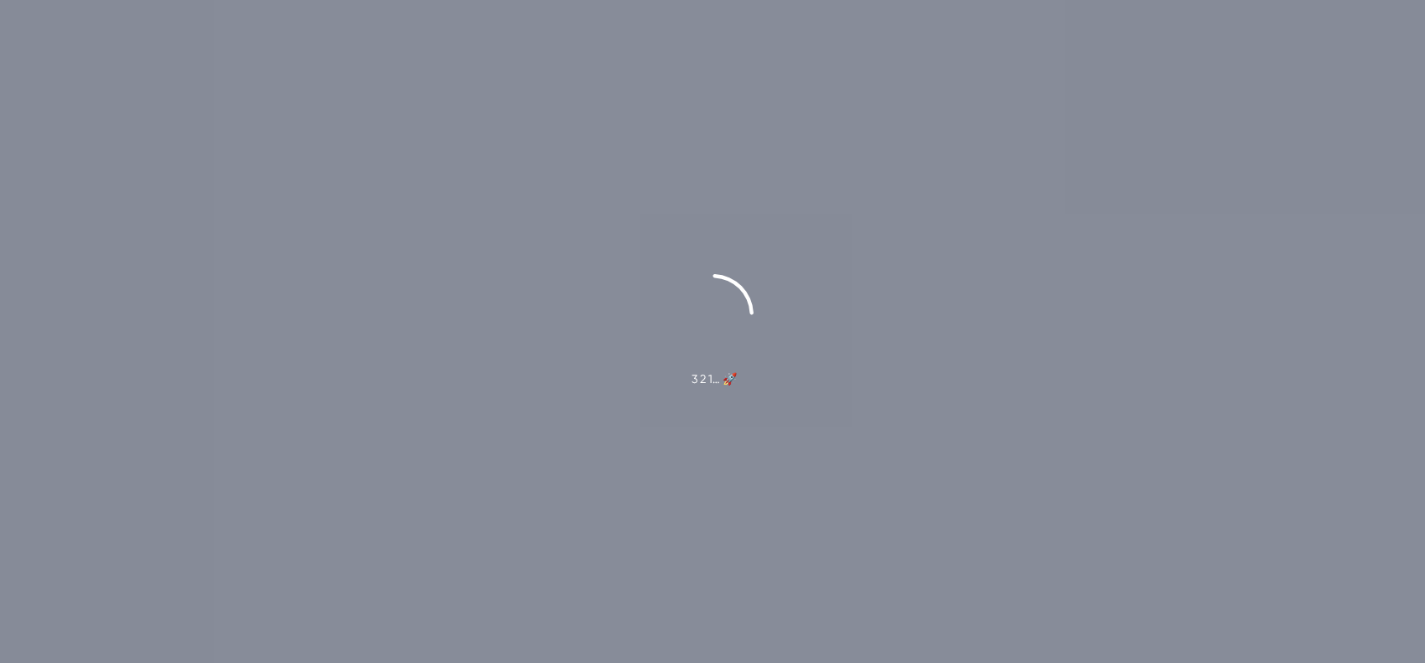
click at [534, 344] on div "3 2 1… 🚀" at bounding box center [712, 331] width 1425 height 115
